Goal: Task Accomplishment & Management: Use online tool/utility

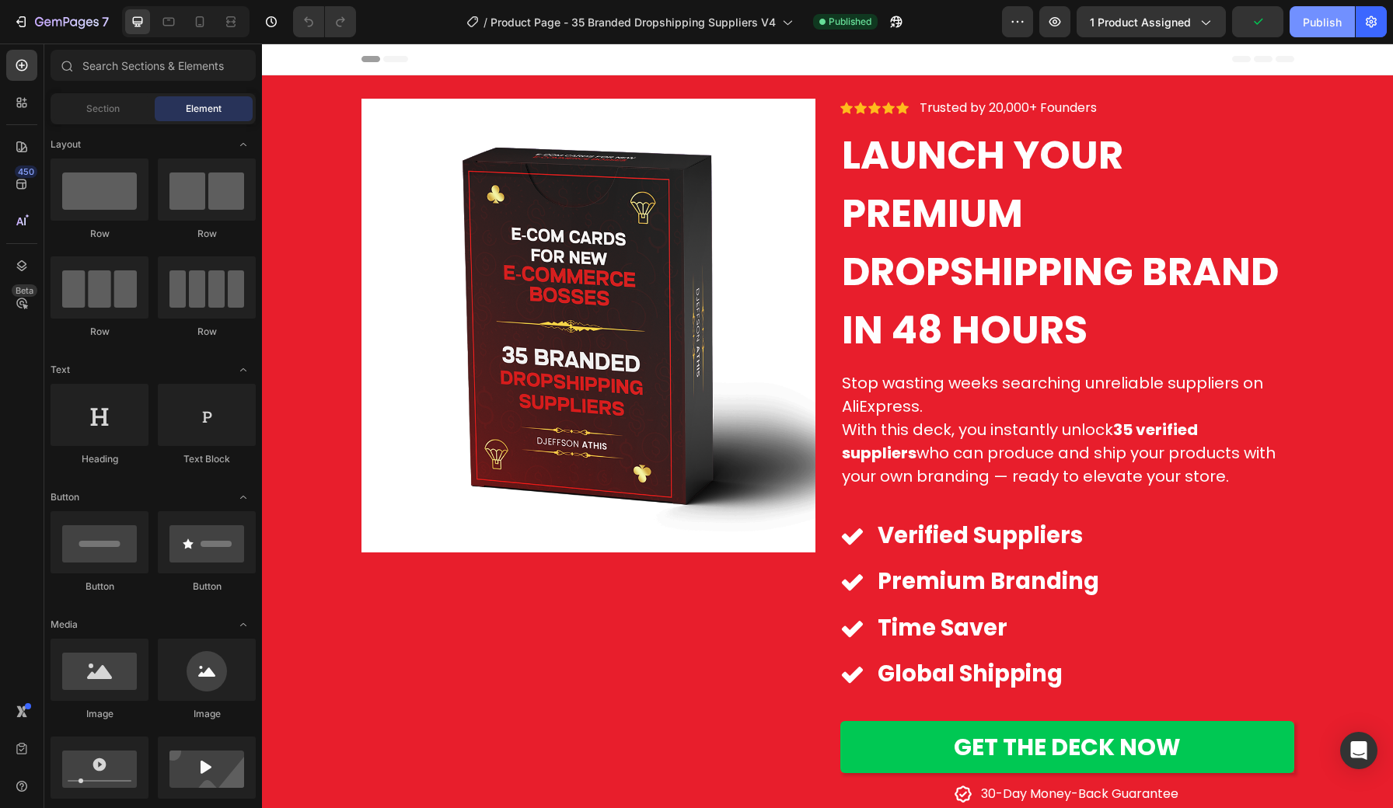
click at [1316, 22] on div "Publish" at bounding box center [1321, 22] width 39 height 16
click at [202, 18] on icon at bounding box center [200, 22] width 16 height 16
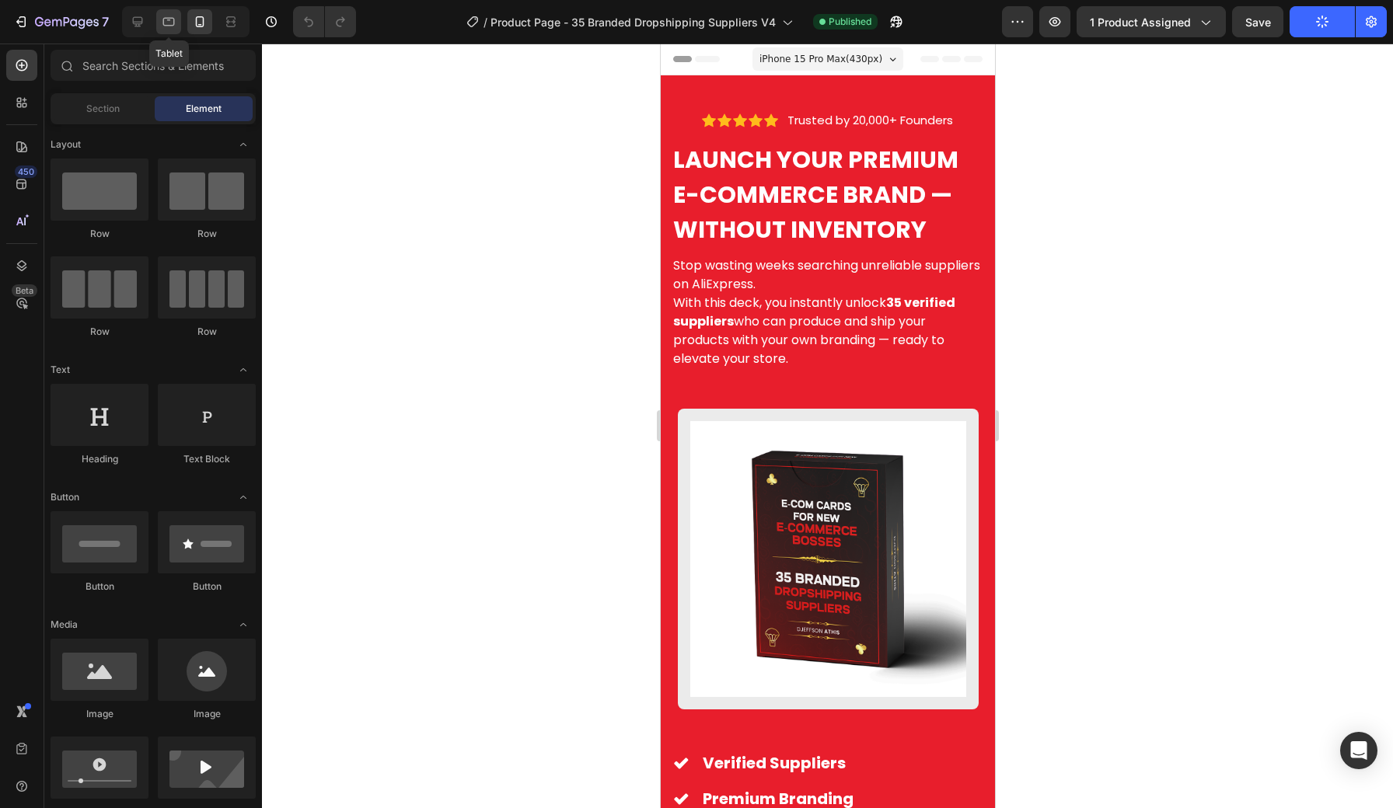
click at [173, 19] on icon at bounding box center [169, 22] width 16 height 16
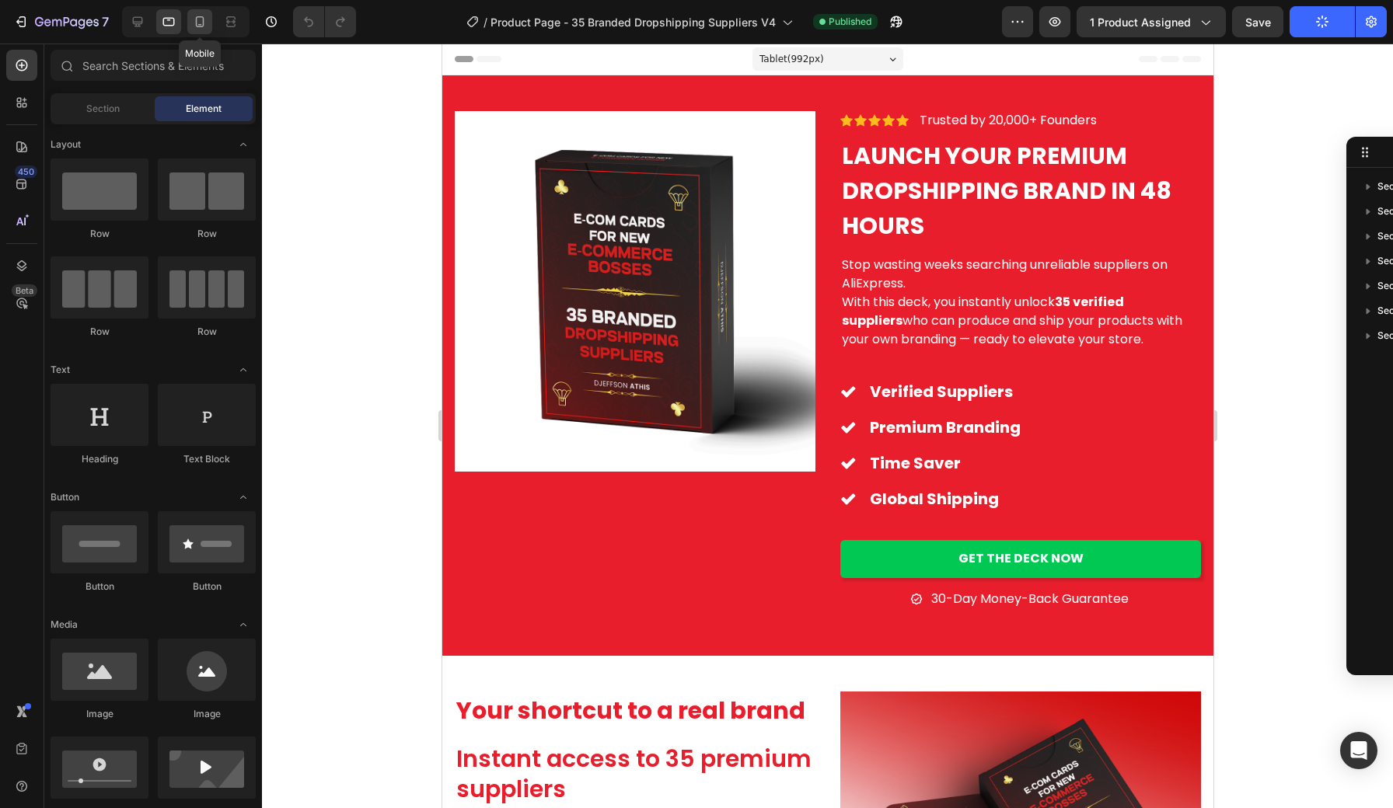
click at [199, 19] on icon at bounding box center [200, 22] width 16 height 16
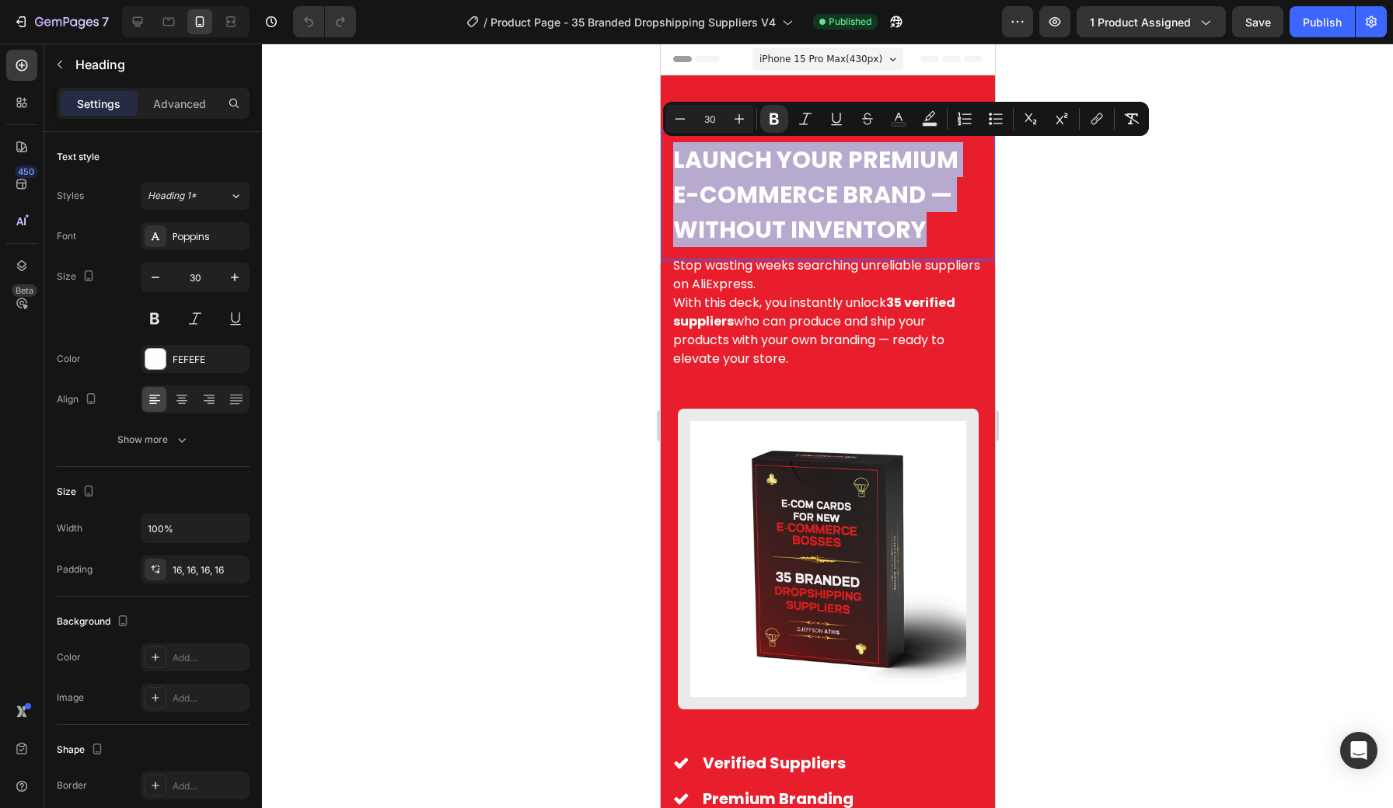
drag, startPoint x: 674, startPoint y: 152, endPoint x: 930, endPoint y: 228, distance: 267.7
click at [930, 228] on p "Launch Your Premium E-Commerce Brand — Without Inventory" at bounding box center [826, 194] width 309 height 105
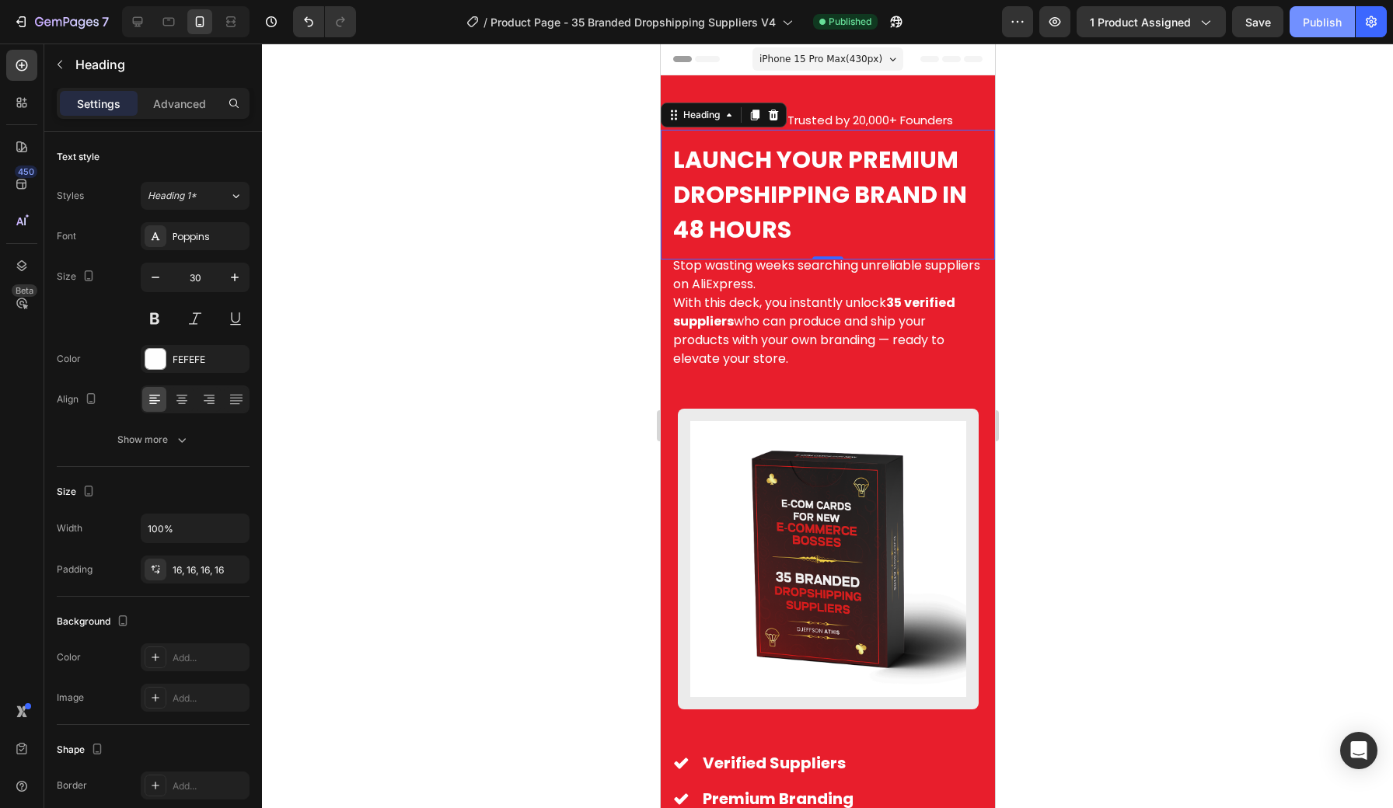
click at [1334, 19] on div "Publish" at bounding box center [1321, 22] width 39 height 16
click at [1320, 30] on div "Publish" at bounding box center [1321, 22] width 39 height 16
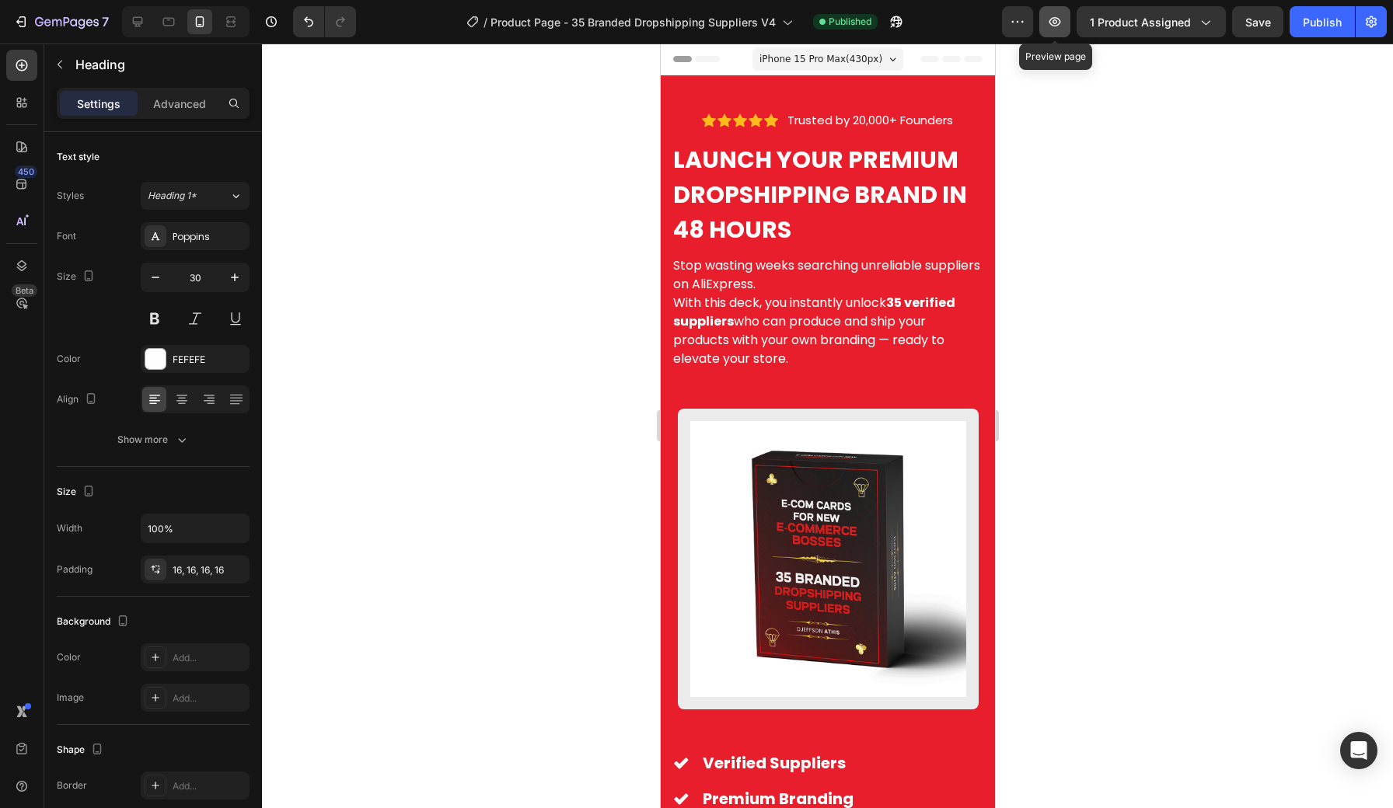
click at [1059, 26] on icon "button" at bounding box center [1055, 21] width 12 height 9
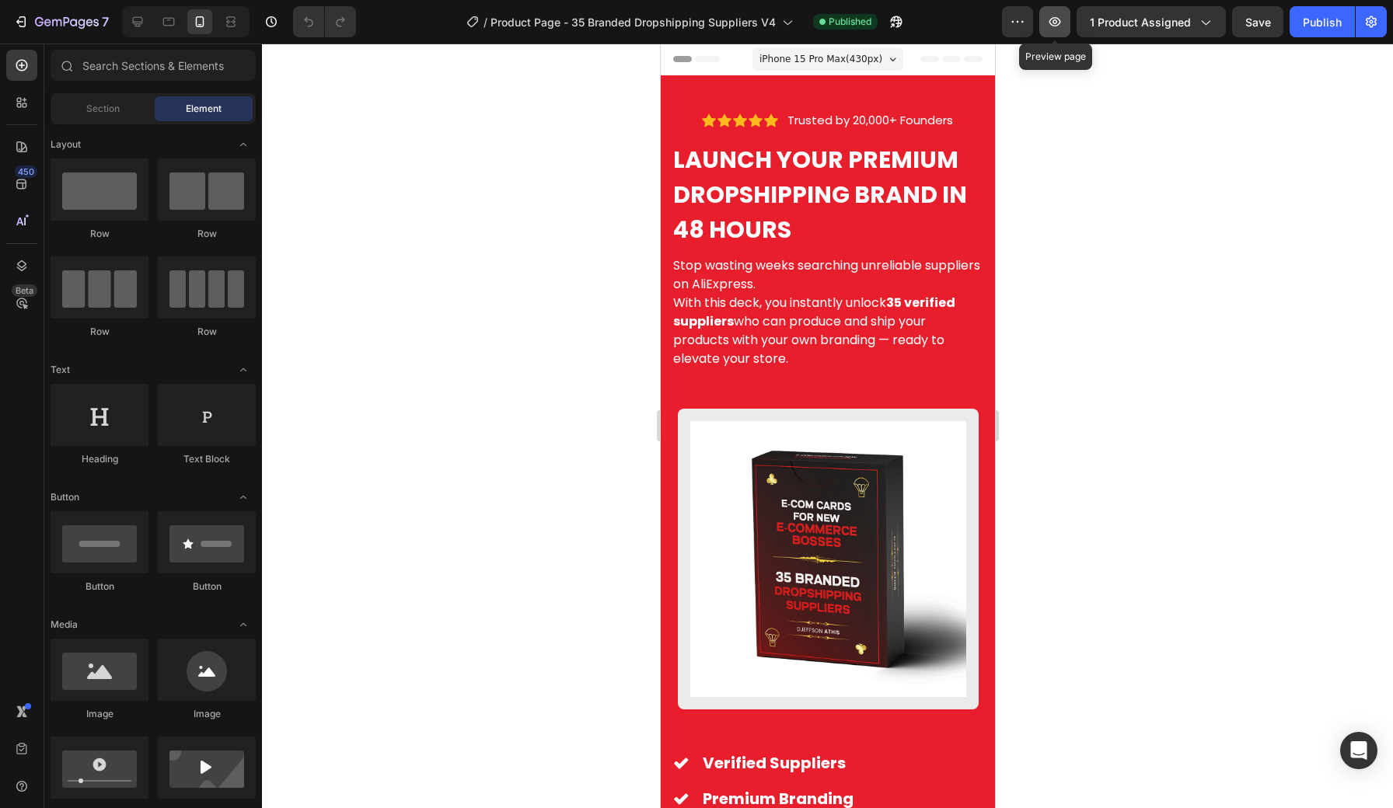
click at [1061, 19] on icon "button" at bounding box center [1055, 22] width 16 height 16
